Goal: Find specific page/section: Find specific page/section

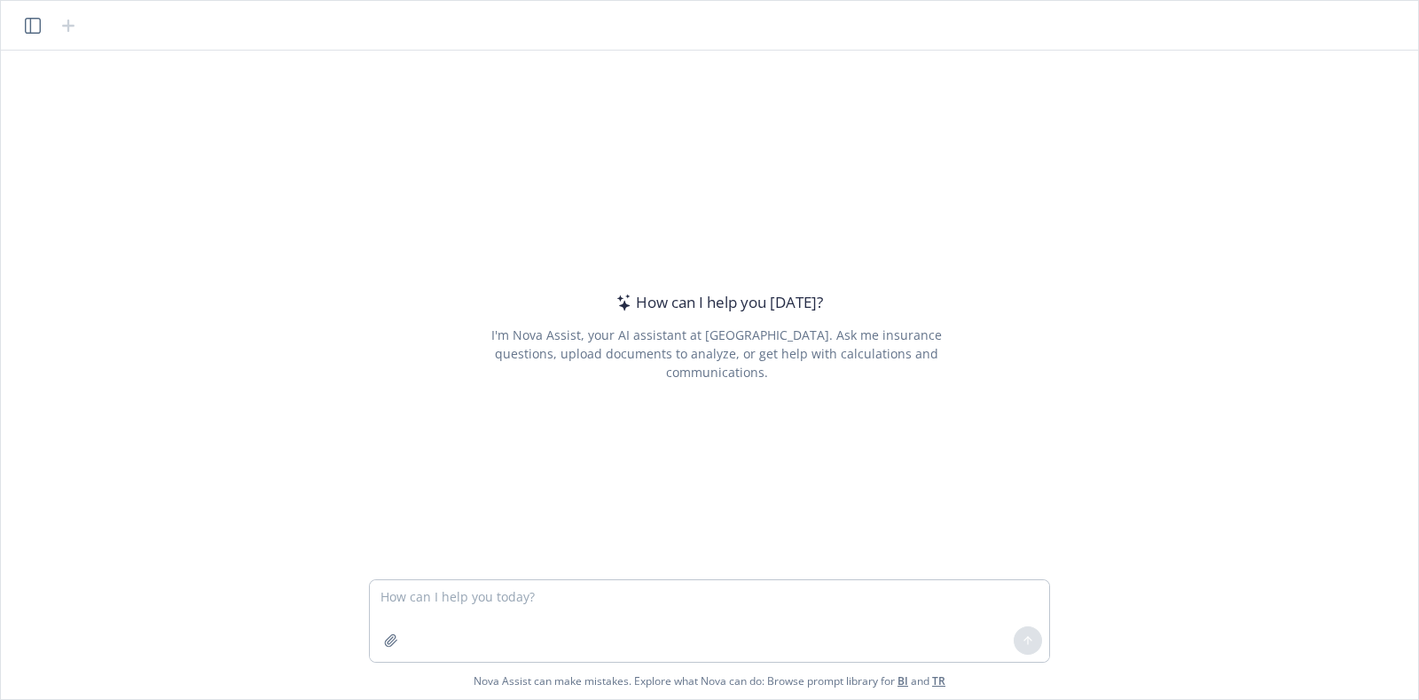
click at [935, 684] on link "TR" at bounding box center [938, 680] width 13 height 15
